Goal: Task Accomplishment & Management: Use online tool/utility

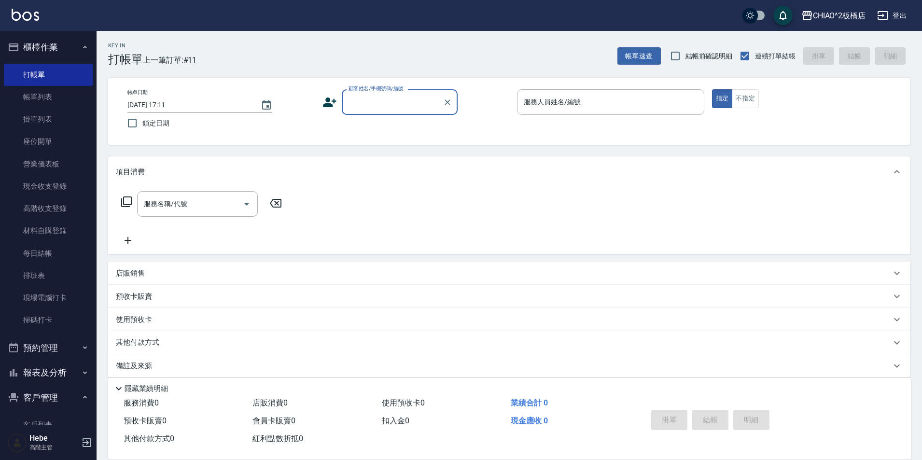
scroll to position [97, 0]
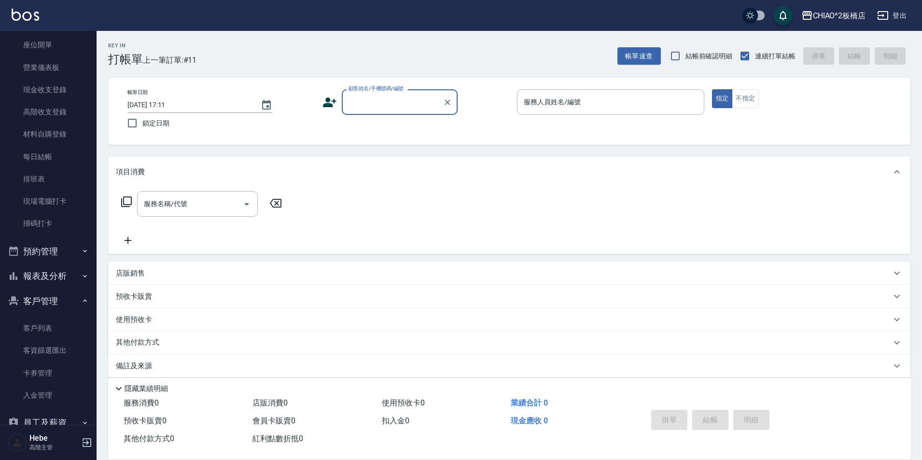
click at [349, 108] on input "顧客姓名/手機號碼/編號" at bounding box center [392, 102] width 93 height 17
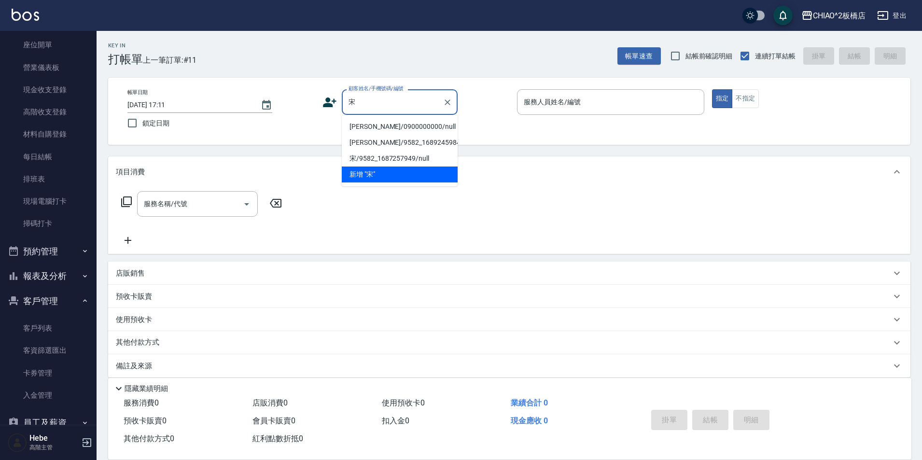
click at [376, 127] on li "[PERSON_NAME]/0900000000/null" at bounding box center [400, 127] width 116 height 16
type input "[PERSON_NAME]/0900000000/null"
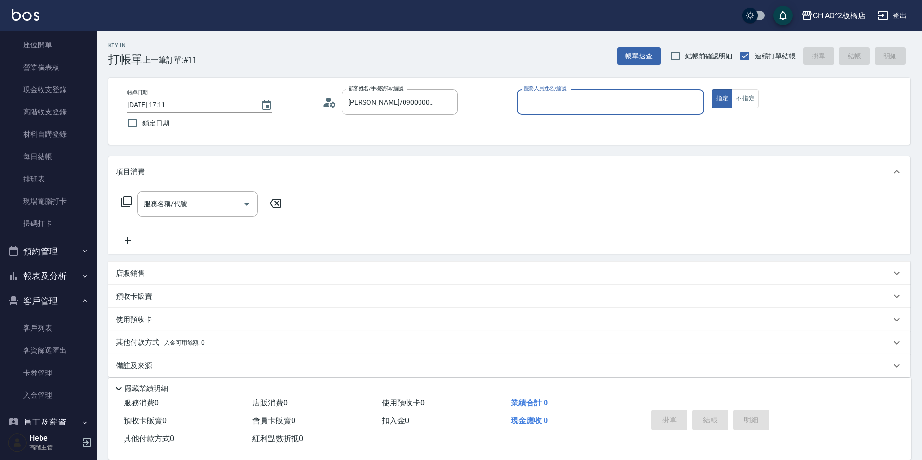
click at [547, 100] on input "服務人員姓名/編號" at bounding box center [610, 102] width 179 height 17
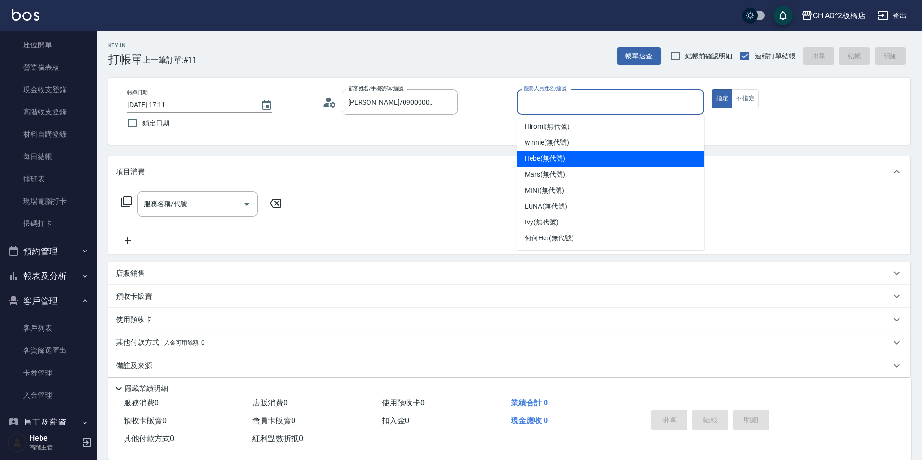
click at [552, 158] on span "Hebe (無代號)" at bounding box center [545, 158] width 41 height 10
type input "Hebe(無代號)"
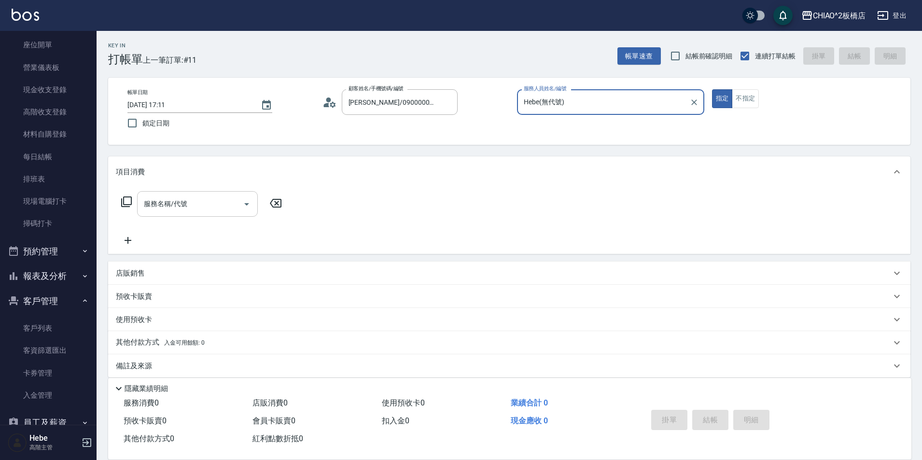
click at [208, 199] on input "服務名稱/代號" at bounding box center [190, 203] width 98 height 17
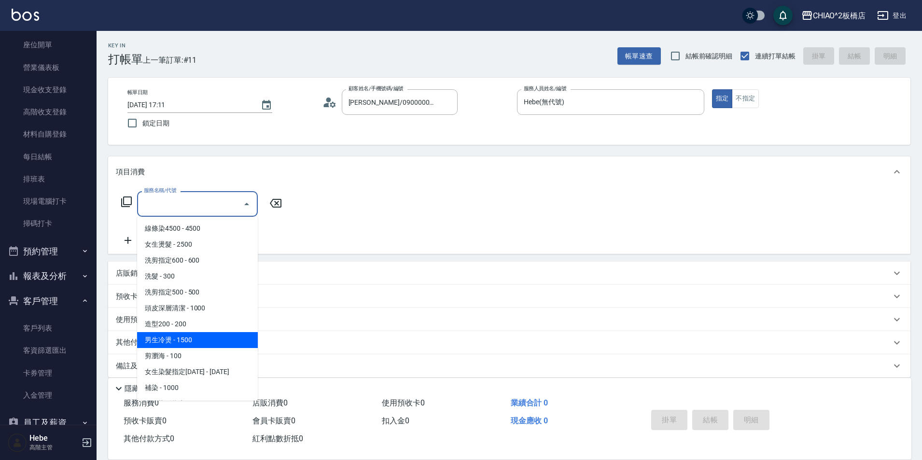
click at [191, 337] on span "男生冷燙 - 1500" at bounding box center [197, 340] width 121 height 16
type input "男生冷燙(96688)"
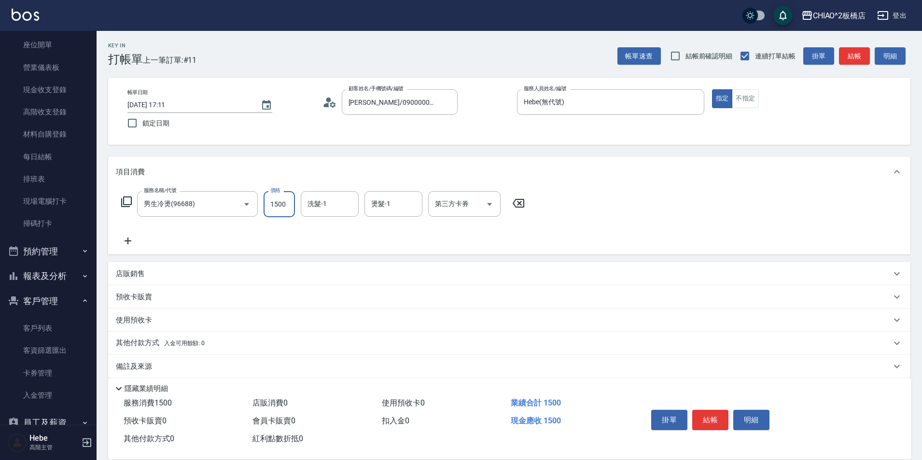
click at [285, 201] on input "1500" at bounding box center [279, 204] width 31 height 26
type input "2000"
click at [128, 240] on icon at bounding box center [128, 240] width 7 height 7
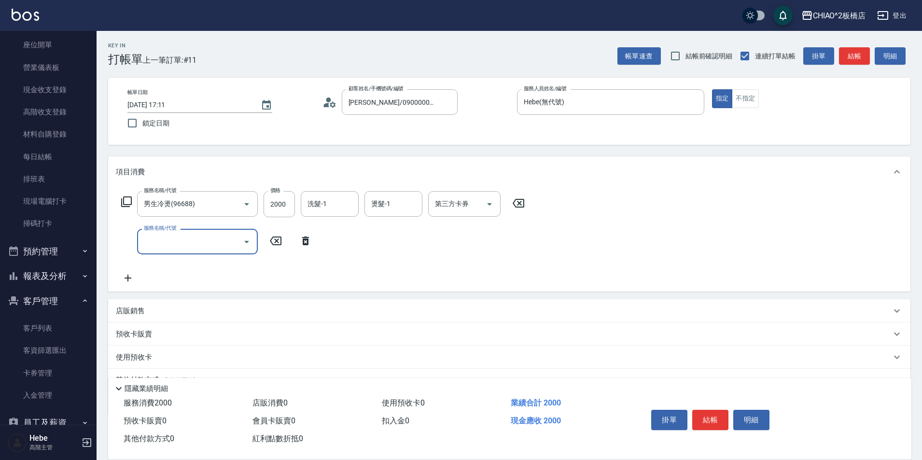
click at [149, 237] on input "服務名稱/代號" at bounding box center [190, 241] width 98 height 17
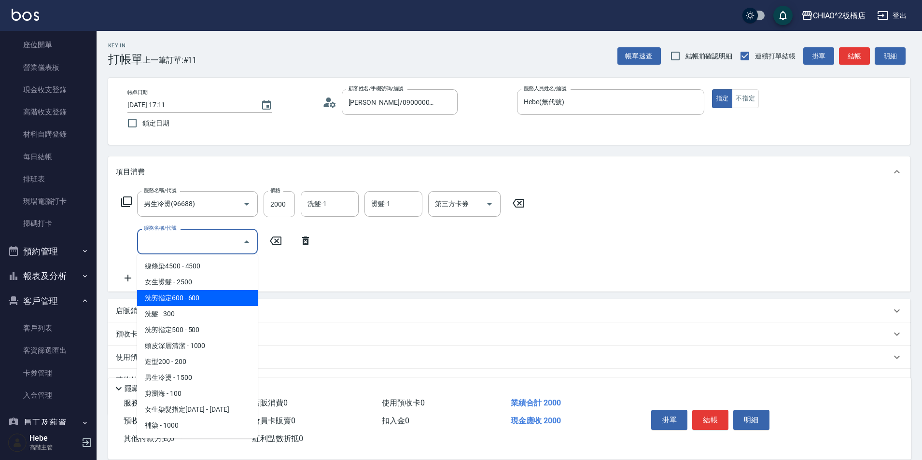
click at [223, 296] on span "洗剪指定600 - 600" at bounding box center [197, 298] width 121 height 16
type input "洗剪指定600(96678)"
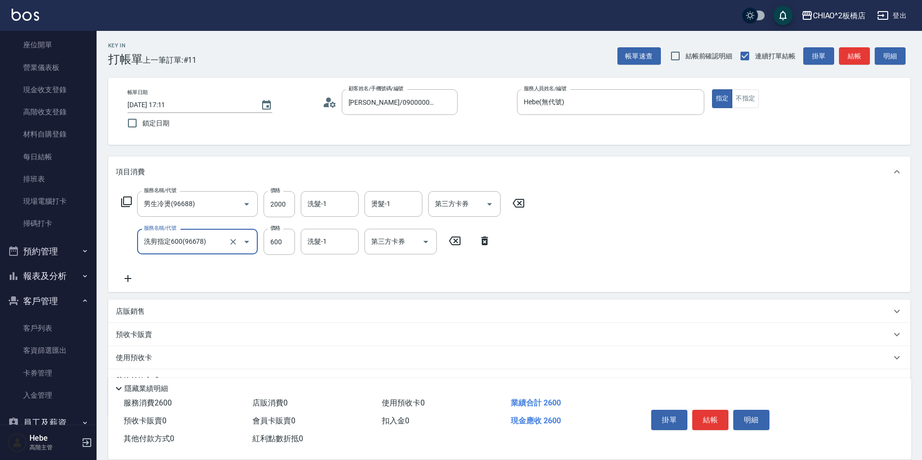
click at [715, 414] on button "結帳" at bounding box center [710, 420] width 36 height 20
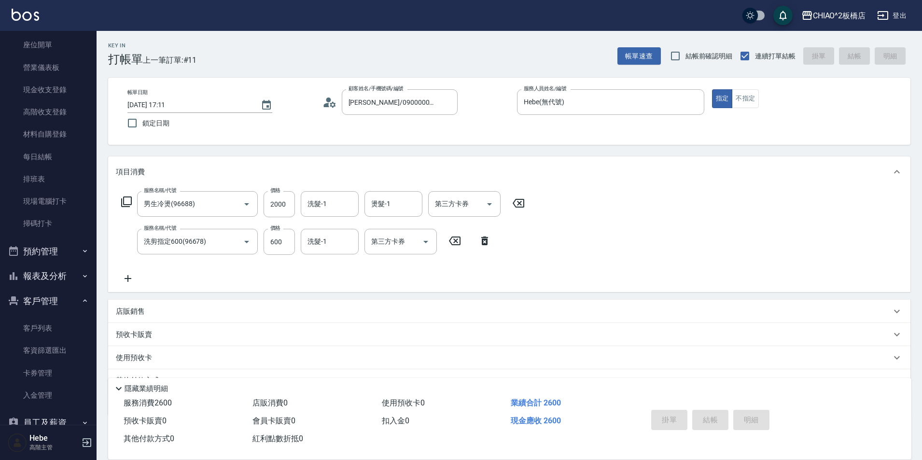
type input "[DATE] 18:00"
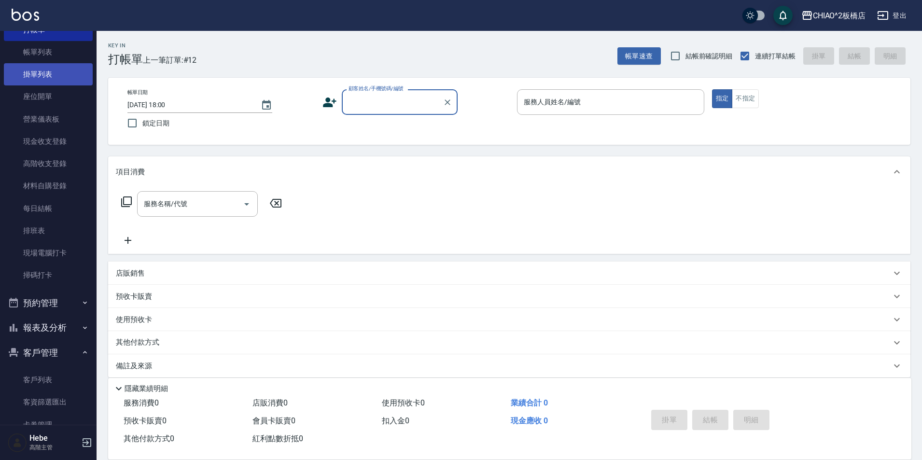
scroll to position [0, 0]
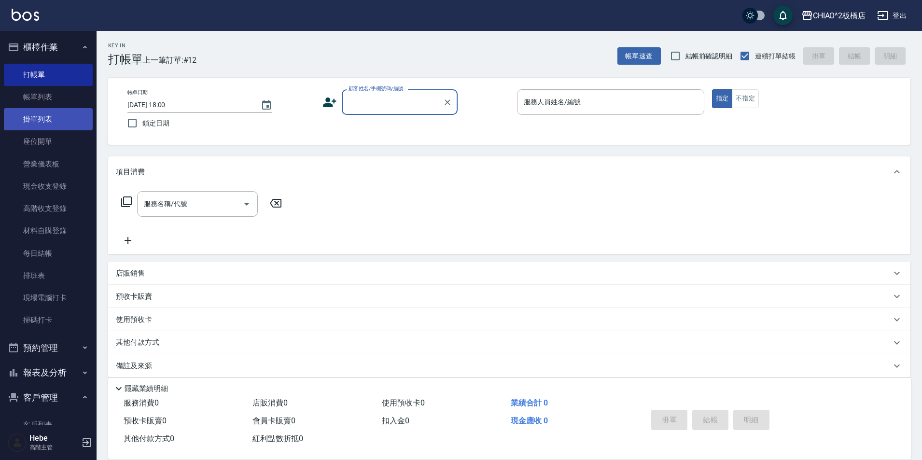
click at [83, 126] on link "掛單列表" at bounding box center [48, 119] width 89 height 22
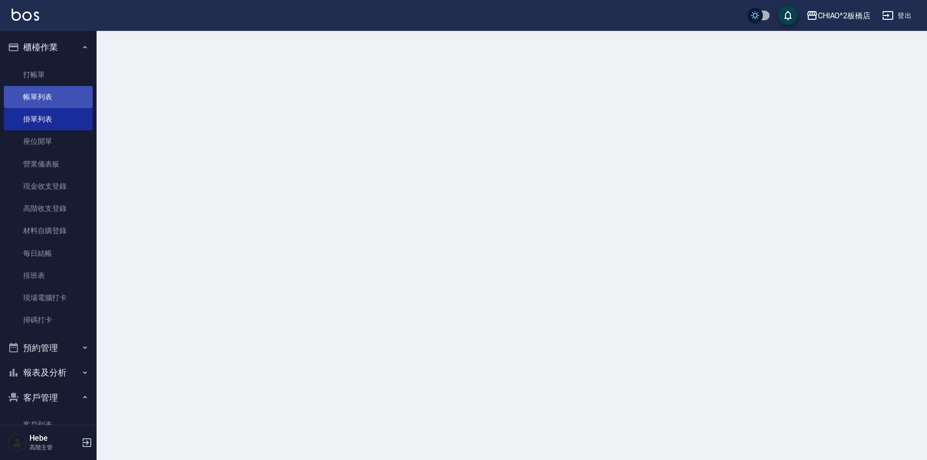
click at [42, 95] on link "帳單列表" at bounding box center [48, 97] width 89 height 22
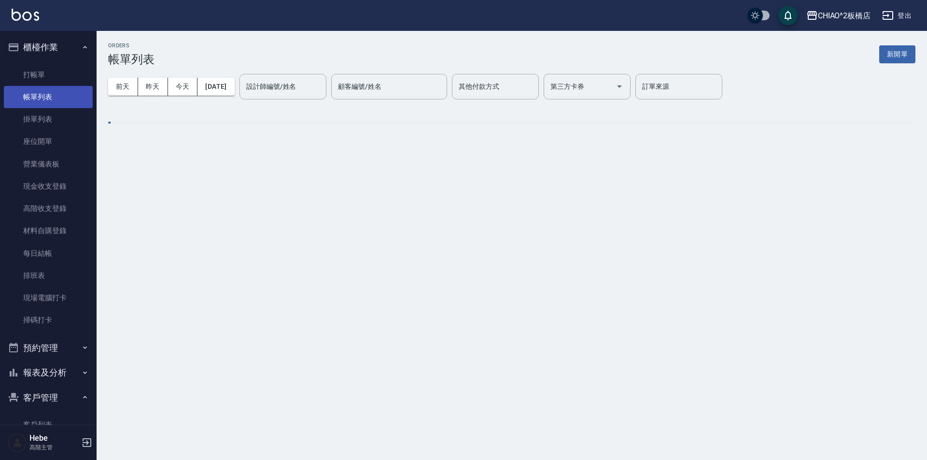
click at [59, 99] on link "帳單列表" at bounding box center [48, 97] width 89 height 22
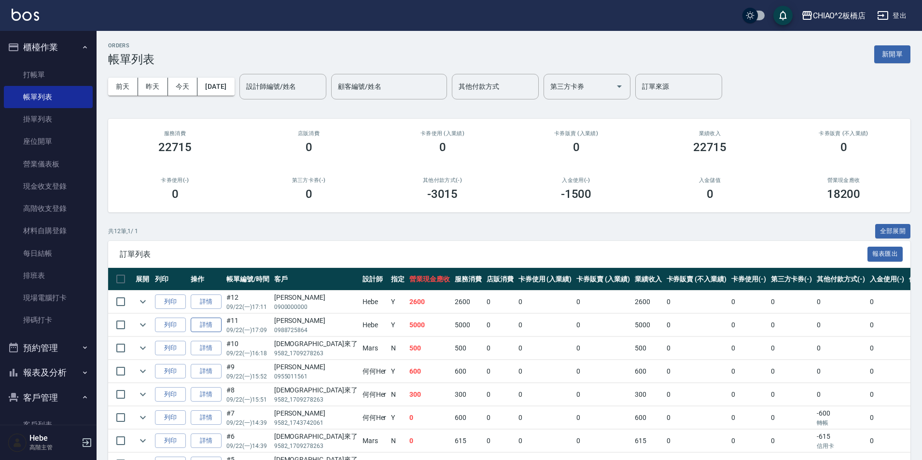
click at [214, 327] on link "詳情" at bounding box center [206, 325] width 31 height 15
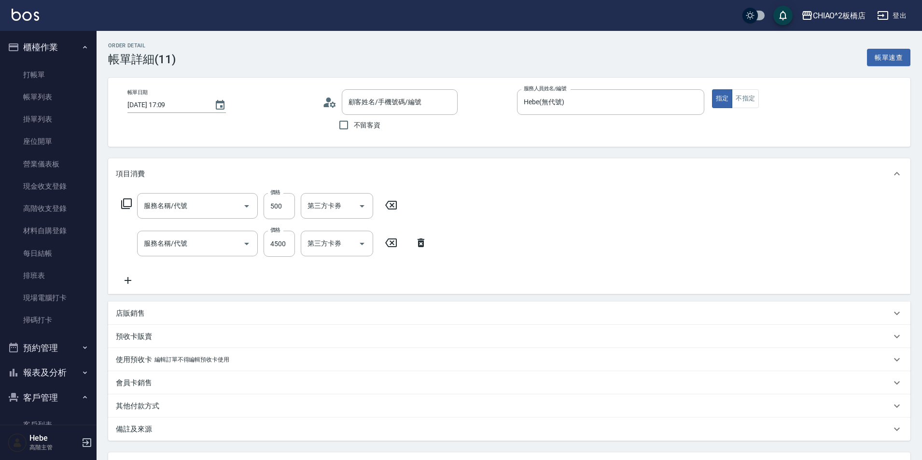
type input "[DATE] 17:09"
type input "Hebe(無代號)"
type input "女生燙髮(96677)"
type input "線條染4500(96675)"
type input "[PERSON_NAME]/0988725864/"
